Goal: Task Accomplishment & Management: Complete application form

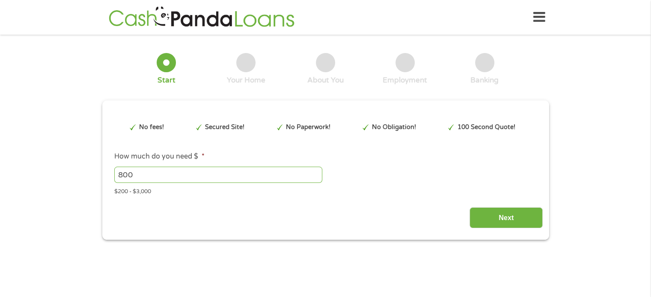
type input "Cj0KCQjw0Y3HBhCxARIsAN7931XS_GWKe6csFbGD-azD7ktTOFCaUYJaogr-lPri-j6yH_KRQUMmyto…"
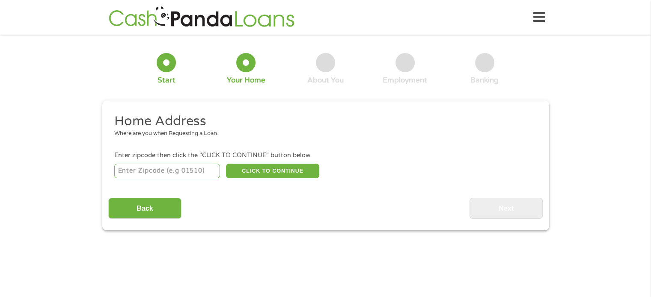
click at [157, 177] on input "number" at bounding box center [167, 171] width 106 height 15
type input "28273"
click at [267, 170] on button "CLICK TO CONTINUE" at bounding box center [272, 171] width 93 height 15
type input "28273"
type input "Charlotte"
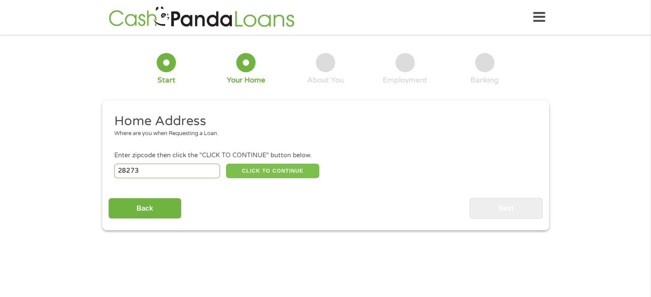
select select "[US_STATE]"
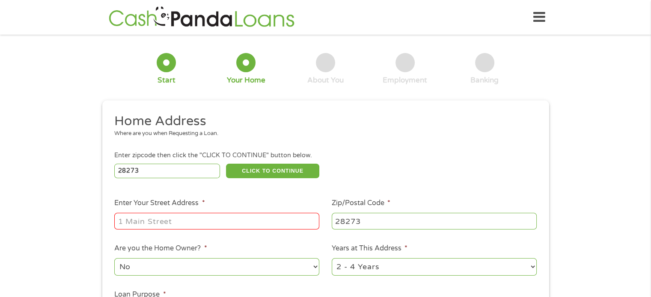
click at [154, 220] on input "Enter Your Street Address *" at bounding box center [216, 221] width 205 height 16
type input "[STREET_ADDRESS]"
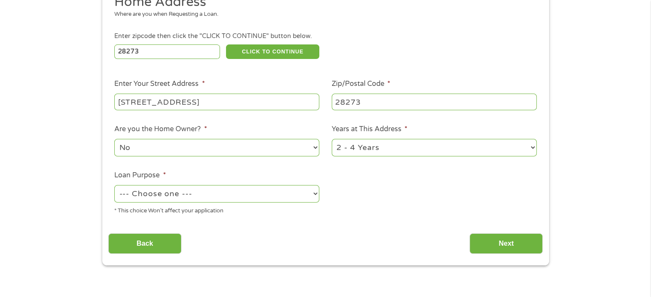
scroll to position [129, 0]
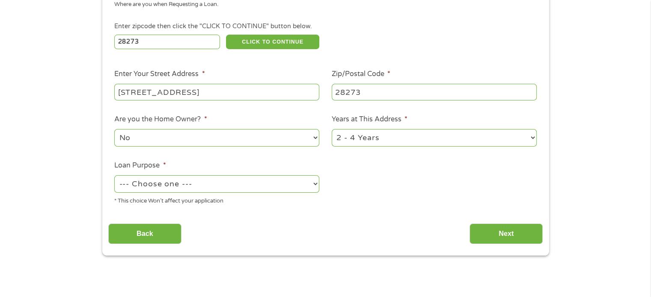
click at [293, 179] on select "--- Choose one --- Pay Bills Debt Consolidation Home Improvement Major Purchase…" at bounding box center [216, 184] width 205 height 18
select select "shorttermcash"
click at [114, 176] on select "--- Choose one --- Pay Bills Debt Consolidation Home Improvement Major Purchase…" at bounding box center [216, 184] width 205 height 18
click at [496, 232] on input "Next" at bounding box center [505, 234] width 73 height 21
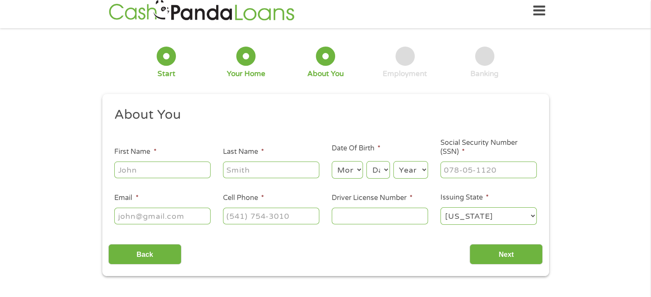
scroll to position [0, 0]
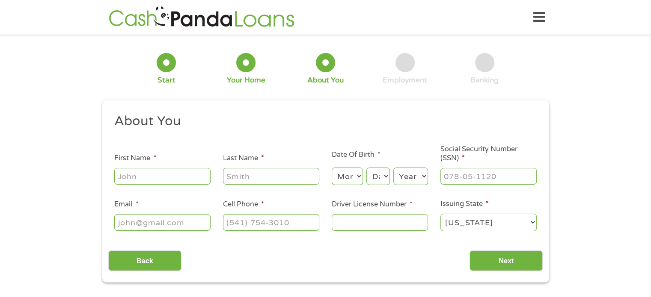
click at [170, 180] on input "First Name *" at bounding box center [162, 176] width 96 height 16
type input "[PERSON_NAME]"
type input "[EMAIL_ADDRESS][DOMAIN_NAME]"
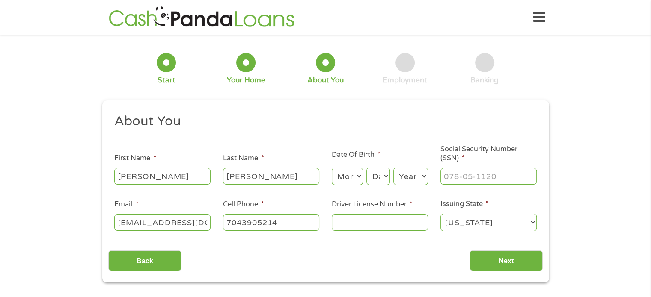
type input "[PHONE_NUMBER]"
click at [355, 177] on select "Month 1 2 3 4 5 6 7 8 9 10 11 12" at bounding box center [347, 177] width 31 height 18
select select "8"
click at [332, 168] on select "Month 1 2 3 4 5 6 7 8 9 10 11 12" at bounding box center [347, 177] width 31 height 18
click at [381, 175] on select "Day 1 2 3 4 5 6 7 8 9 10 11 12 13 14 15 16 17 18 19 20 21 22 23 24 25 26 27 28 …" at bounding box center [377, 177] width 23 height 18
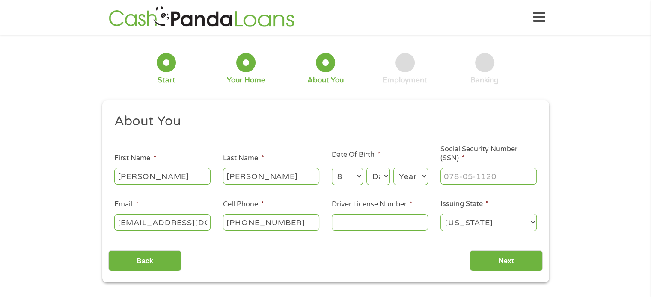
select select "22"
click at [366, 168] on select "Day 1 2 3 4 5 6 7 8 9 10 11 12 13 14 15 16 17 18 19 20 21 22 23 24 25 26 27 28 …" at bounding box center [377, 177] width 23 height 18
click at [412, 175] on select "Year [DATE] 2006 2005 2004 2003 2002 2001 2000 1999 1998 1997 1996 1995 1994 19…" at bounding box center [410, 177] width 35 height 18
select select "1974"
click at [393, 168] on select "Year [DATE] 2006 2005 2004 2003 2002 2001 2000 1999 1998 1997 1996 1995 1994 19…" at bounding box center [410, 177] width 35 height 18
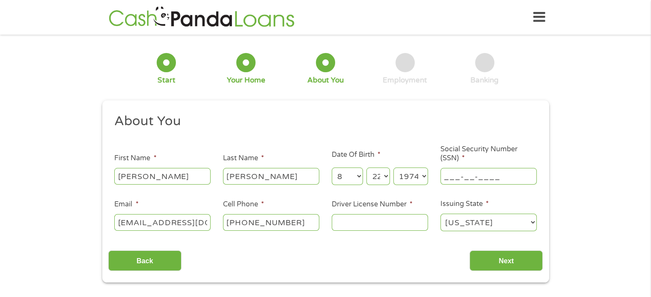
click at [456, 176] on input "___-__-____" at bounding box center [488, 176] width 96 height 16
type input "242-19-7675"
click at [364, 227] on input "Driver License Number *" at bounding box center [380, 222] width 96 height 16
type input "8700724"
click at [517, 257] on input "Next" at bounding box center [505, 261] width 73 height 21
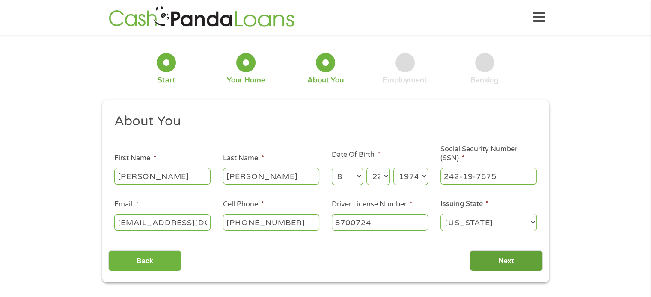
scroll to position [3, 3]
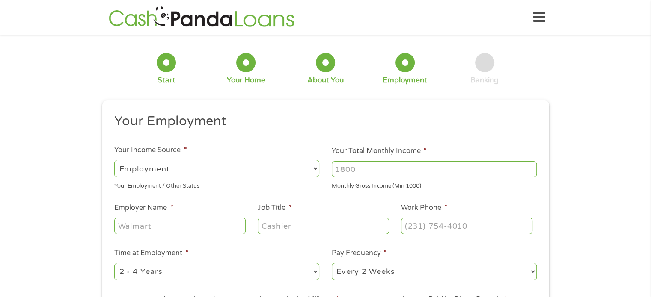
click at [287, 172] on select "--- Choose one --- Employment [DEMOGRAPHIC_DATA] Benefits" at bounding box center [216, 169] width 205 height 18
click at [114, 160] on select "--- Choose one --- Employment [DEMOGRAPHIC_DATA] Benefits" at bounding box center [216, 169] width 205 height 18
click at [382, 164] on input "Your Total Monthly Income *" at bounding box center [434, 169] width 205 height 16
type input "7100"
click at [187, 236] on div at bounding box center [179, 226] width 131 height 20
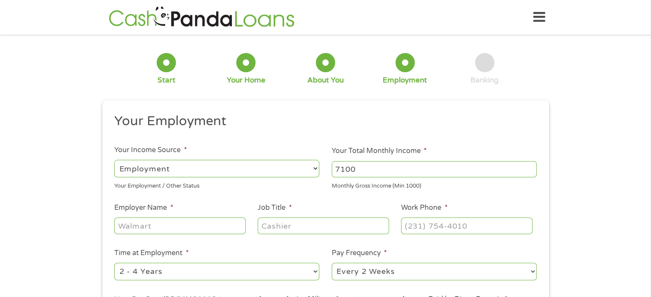
click at [165, 225] on input "Employer Name *" at bounding box center [179, 226] width 131 height 16
type input "c"
type input "City Of Charlotte"
click at [271, 227] on input "Job Title *" at bounding box center [323, 226] width 131 height 16
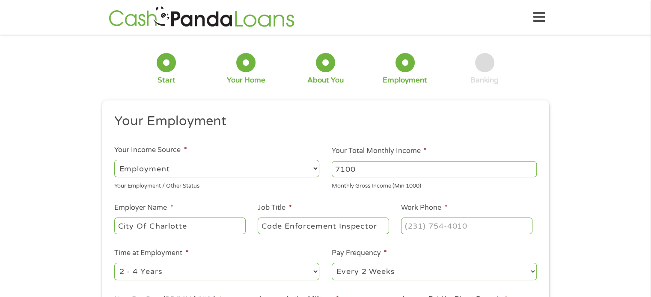
type input "Code Enforcement Inspector"
type input "(___) ___-____"
click at [411, 226] on input "(___) ___-____" at bounding box center [466, 226] width 131 height 16
paste input "9"
type input "(980) ___-____"
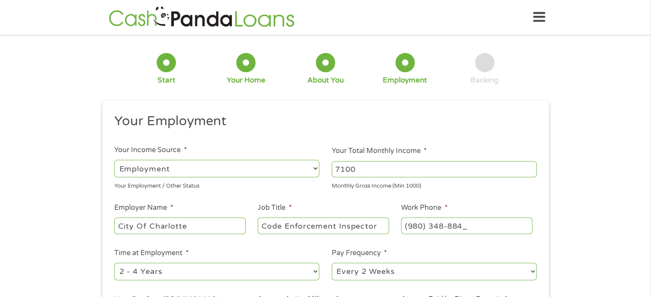
type input "[PHONE_NUMBER]"
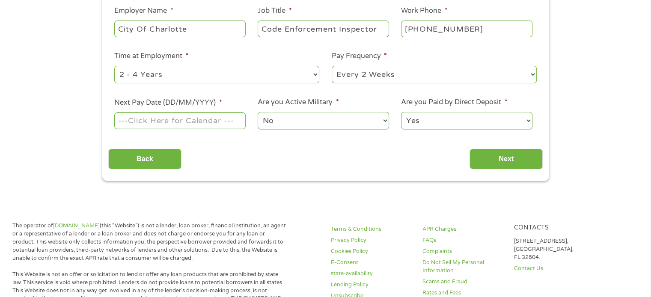
scroll to position [198, 0]
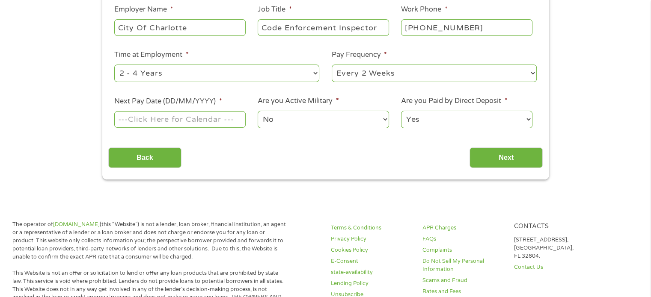
click at [265, 69] on select "--- Choose one --- 1 Year or less 1 - 2 Years 2 - 4 Years Over 4 Years" at bounding box center [216, 74] width 205 height 18
click at [256, 70] on select "--- Choose one --- 1 Year or less 1 - 2 Years 2 - 4 Years Over 4 Years" at bounding box center [216, 74] width 205 height 18
select select "60months"
click at [114, 65] on select "--- Choose one --- 1 Year or less 1 - 2 Years 2 - 4 Years Over 4 Years" at bounding box center [216, 74] width 205 height 18
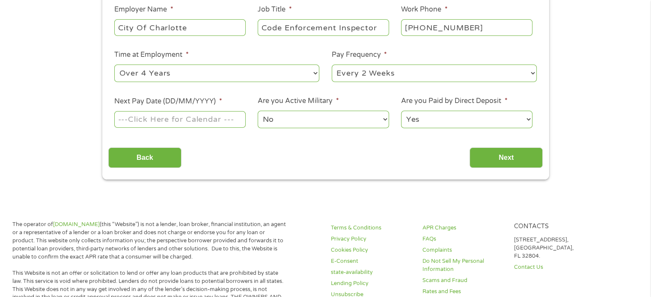
click at [385, 70] on select "--- Choose one --- Every 2 Weeks Every Week Monthly Semi-Monthly" at bounding box center [434, 74] width 205 height 18
select select "weekly"
click at [332, 65] on select "--- Choose one --- Every 2 Weeks Every Week Monthly Semi-Monthly" at bounding box center [434, 74] width 205 height 18
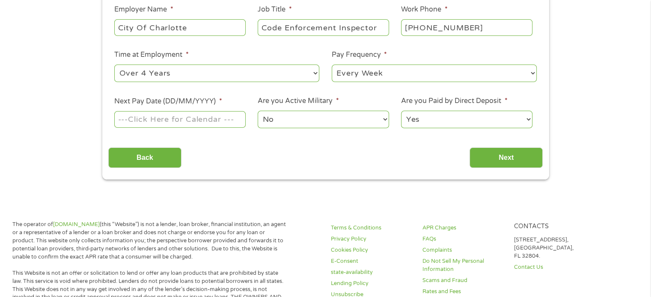
click at [170, 117] on input "Next Pay Date (DD/MM/YYYY) *" at bounding box center [179, 119] width 131 height 16
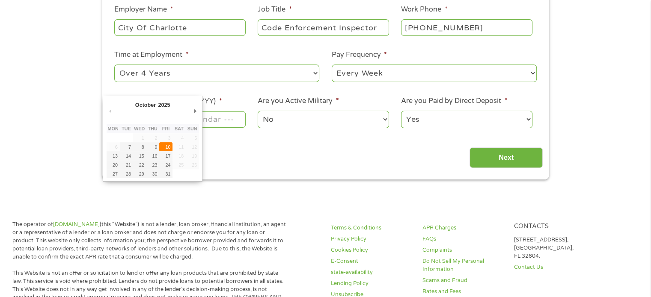
type input "[DATE]"
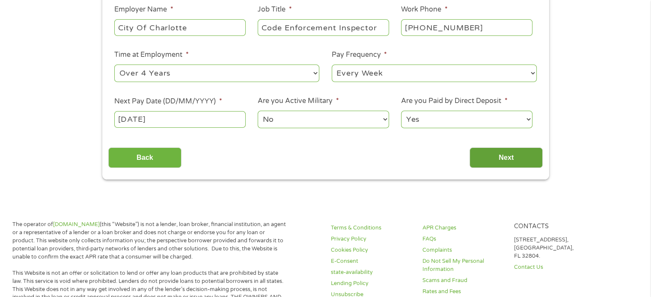
click at [514, 158] on input "Next" at bounding box center [505, 158] width 73 height 21
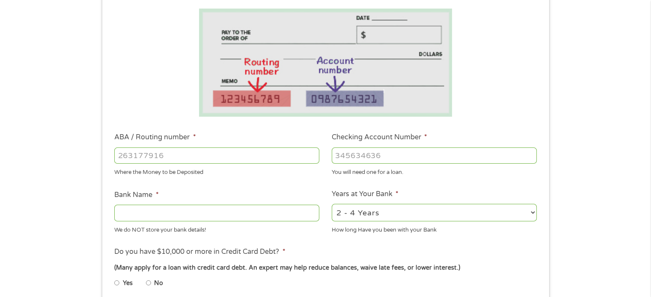
scroll to position [225, 0]
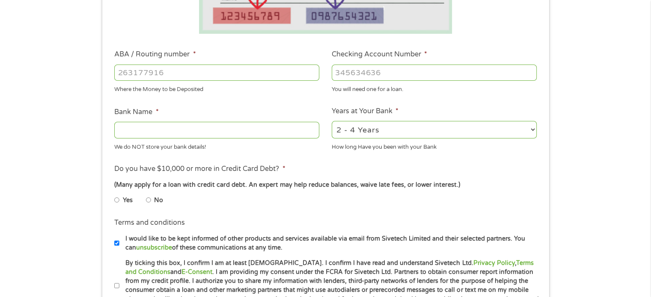
click at [187, 68] on input "ABA / Routing number *" at bounding box center [216, 73] width 205 height 16
type input "253075028"
type input "CHARLOTTE METRO FCU"
type input "253075028"
click at [340, 77] on input "Checking Account Number *" at bounding box center [434, 73] width 205 height 16
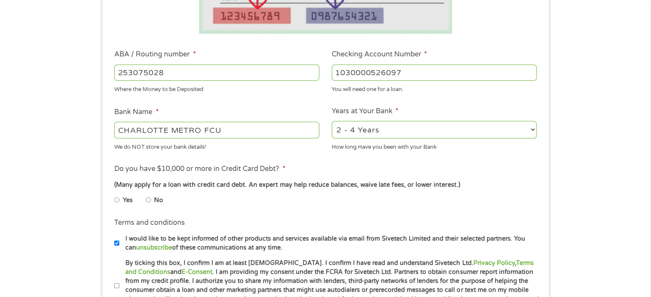
type input "1030000526097"
click at [388, 130] on select "2 - 4 Years 6 - 12 Months 1 - 2 Years Over 4 Years" at bounding box center [434, 130] width 205 height 18
select select "60months"
click at [332, 121] on select "2 - 4 Years 6 - 12 Months 1 - 2 Years Over 4 Years" at bounding box center [434, 130] width 205 height 18
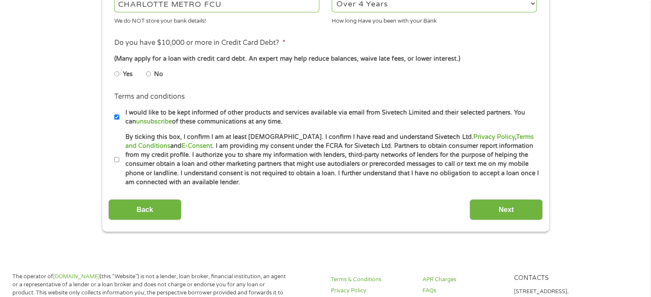
scroll to position [353, 0]
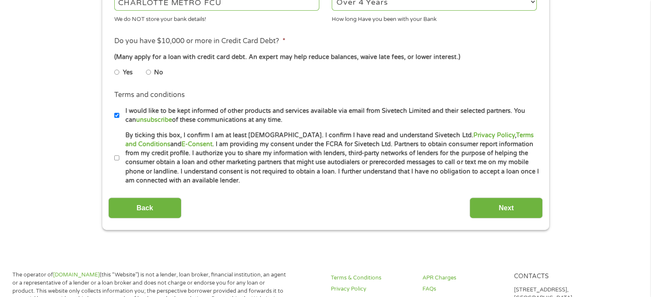
click at [147, 71] on input "No" at bounding box center [148, 72] width 5 height 14
radio input "true"
click at [115, 113] on input "I would like to be kept informed of other products and services available via e…" at bounding box center [116, 116] width 5 height 14
checkbox input "false"
click at [117, 158] on input "By ticking this box, I confirm I am at least [DEMOGRAPHIC_DATA]. I confirm I ha…" at bounding box center [116, 158] width 5 height 14
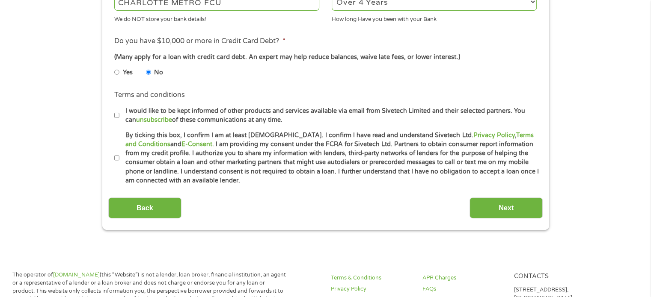
checkbox input "true"
click at [503, 210] on input "Next" at bounding box center [505, 208] width 73 height 21
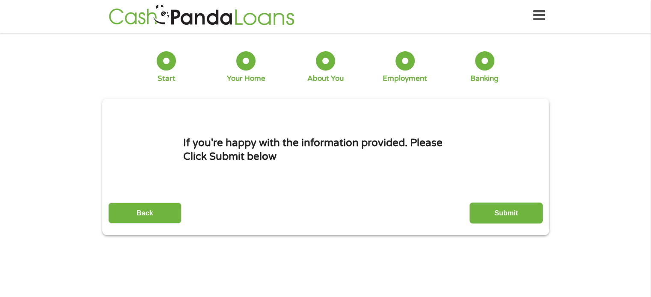
scroll to position [0, 0]
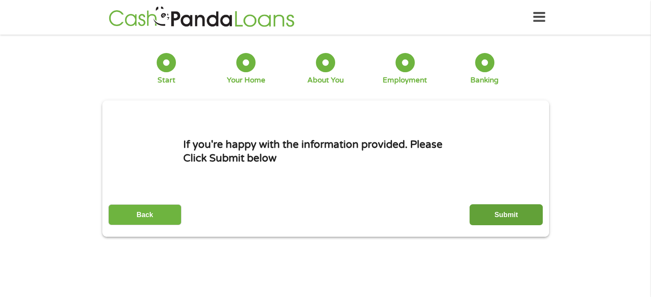
click at [503, 212] on input "Submit" at bounding box center [505, 214] width 73 height 21
